Goal: Navigation & Orientation: Find specific page/section

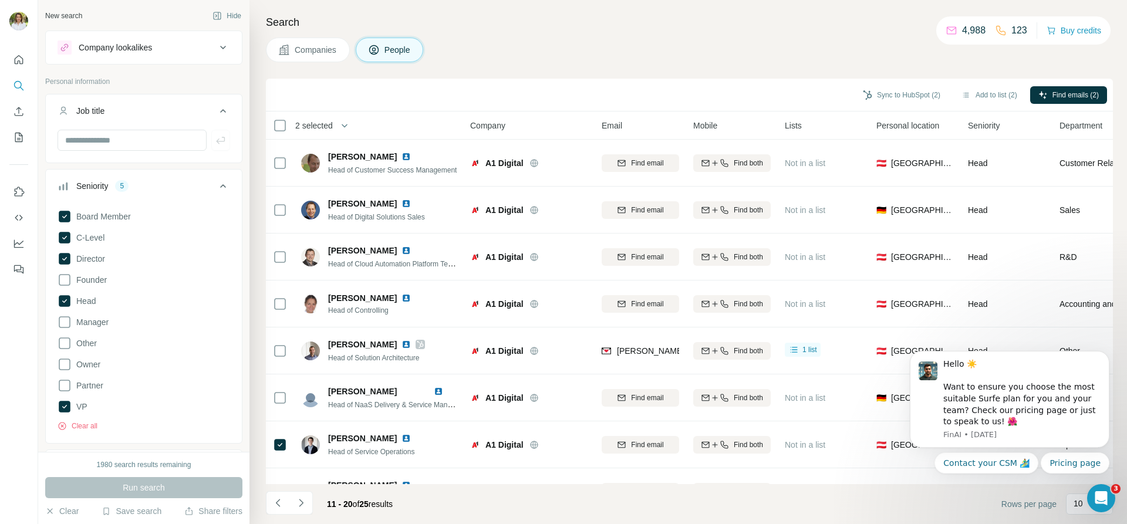
scroll to position [125, 0]
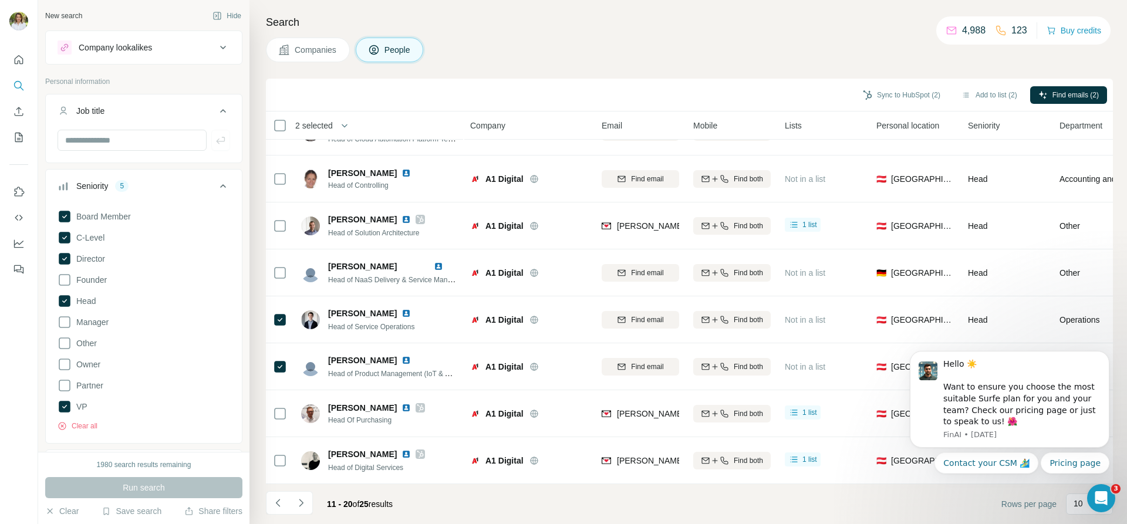
click at [18, 15] on img at bounding box center [18, 21] width 19 height 19
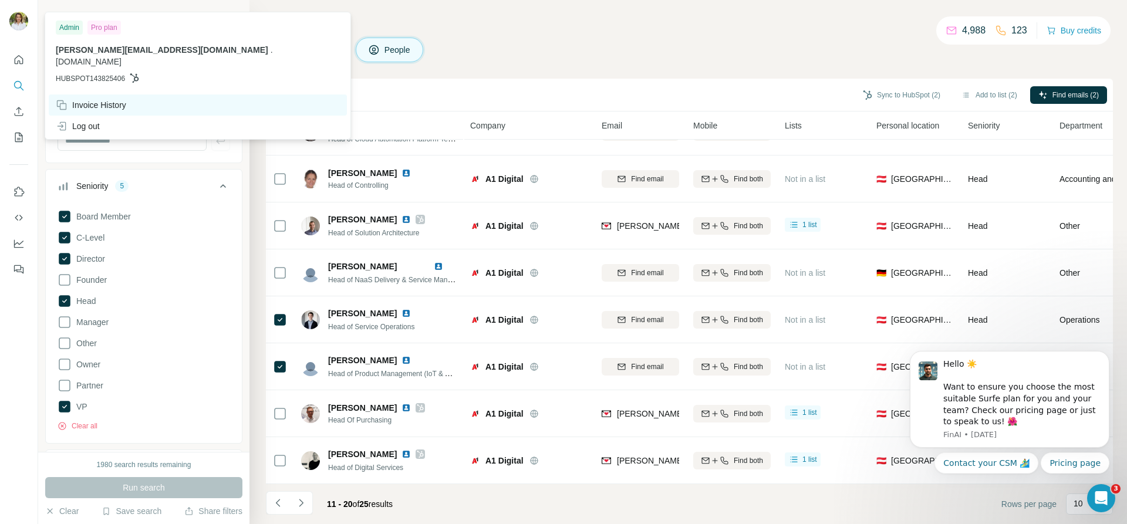
click at [72, 99] on div "Invoice History" at bounding box center [91, 105] width 70 height 12
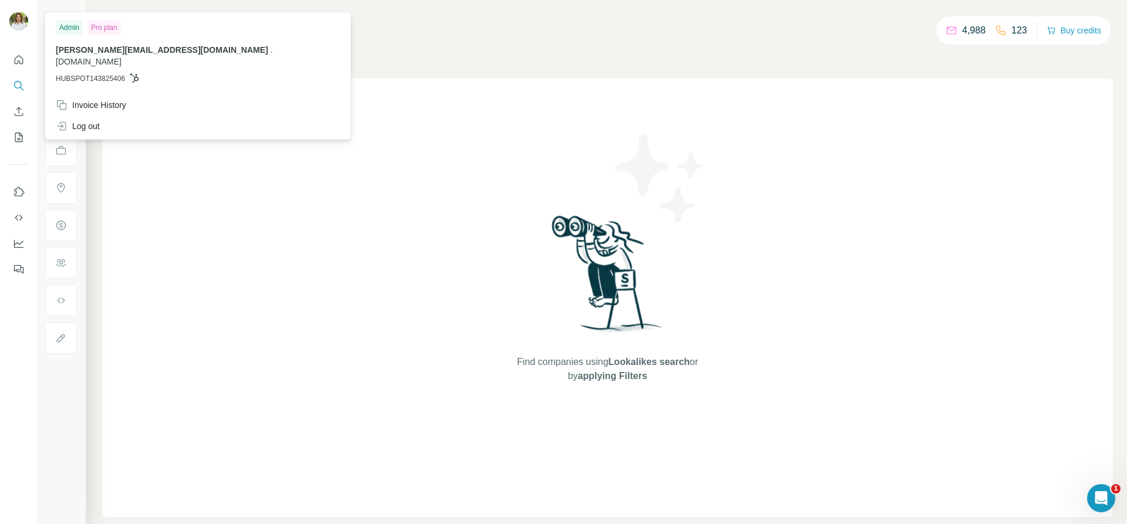
click at [18, 22] on img at bounding box center [18, 21] width 19 height 19
click at [66, 26] on div "Admin" at bounding box center [69, 28] width 27 height 14
click at [109, 31] on div "Pro plan" at bounding box center [103, 28] width 33 height 14
click at [61, 24] on div "Admin" at bounding box center [69, 28] width 27 height 14
drag, startPoint x: 760, startPoint y: 39, endPoint x: 571, endPoint y: 144, distance: 215.5
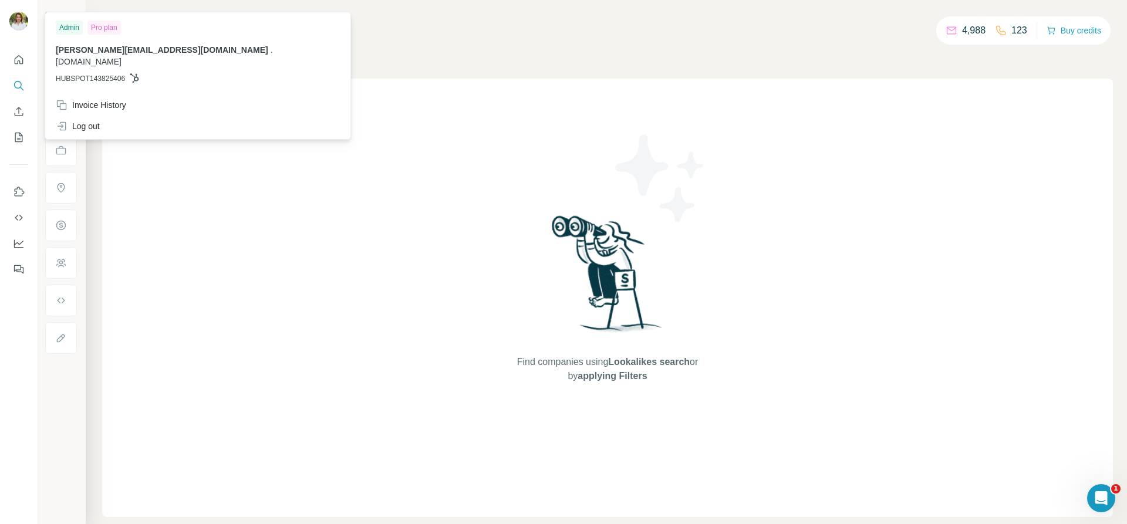
click at [761, 39] on div "Companies People" at bounding box center [607, 50] width 1011 height 25
click at [13, 18] on img at bounding box center [18, 21] width 19 height 19
click at [75, 29] on div "Admin" at bounding box center [69, 28] width 27 height 14
click at [23, 50] on button "Quick start" at bounding box center [18, 59] width 19 height 21
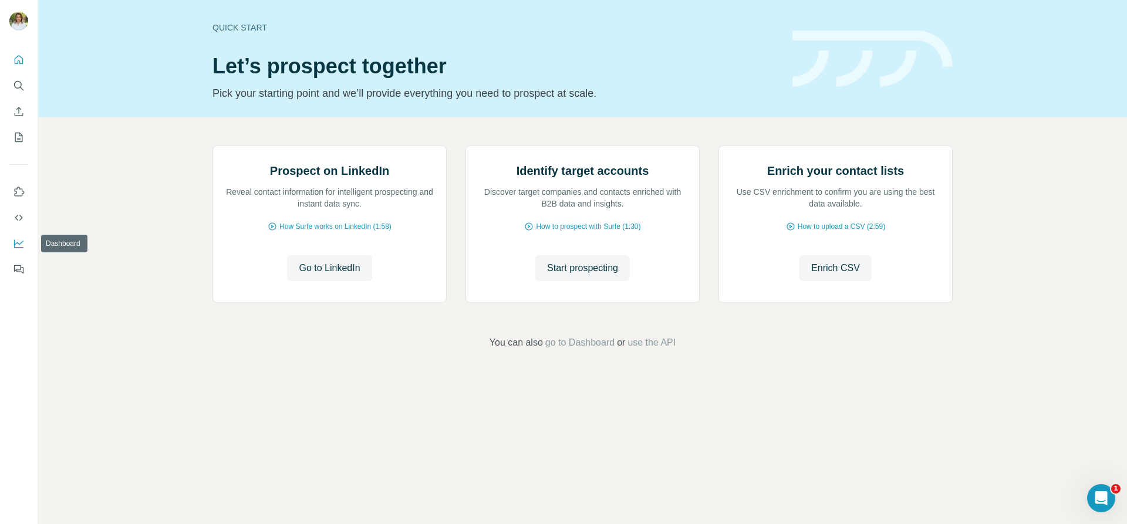
click at [19, 244] on icon "Dashboard" at bounding box center [18, 243] width 9 height 5
